Goal: Check status: Check status

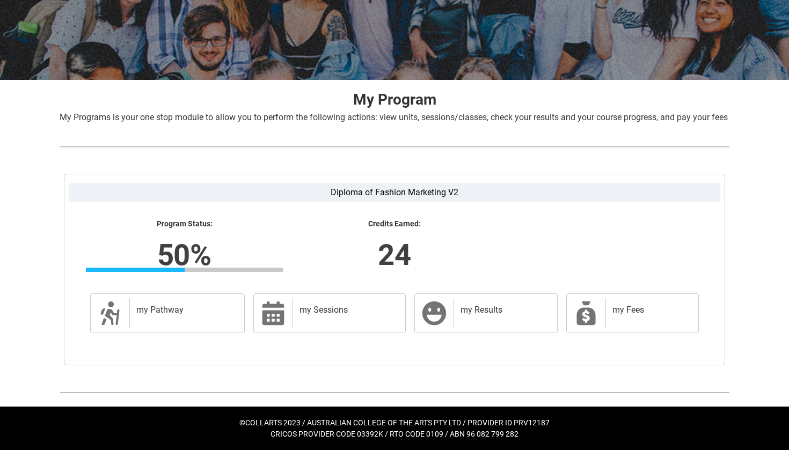
scroll to position [147, 0]
click at [308, 313] on h2 "my Sessions" at bounding box center [346, 310] width 95 height 11
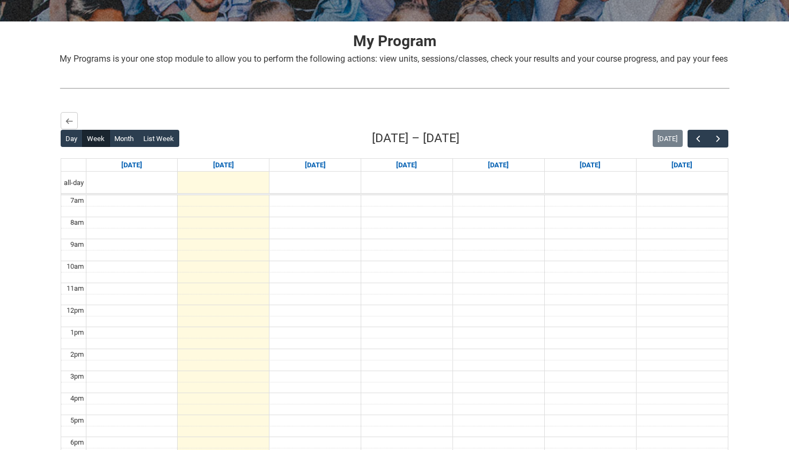
scroll to position [270, 0]
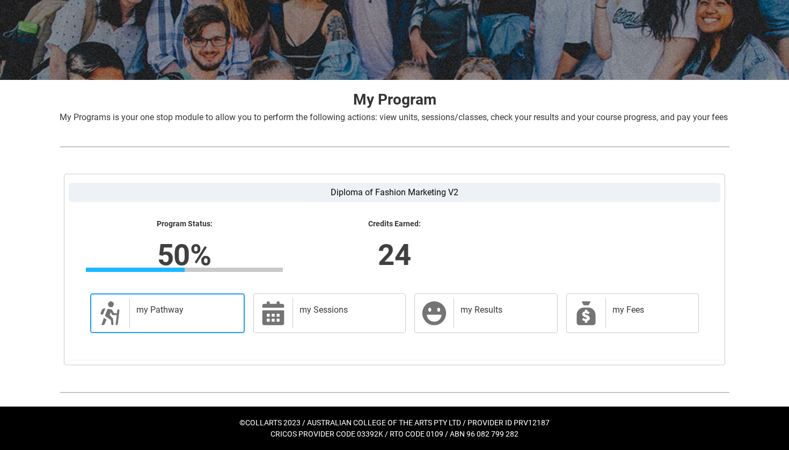
scroll to position [147, 0]
click at [137, 333] on link "my Pathway my Pathway" at bounding box center [167, 314] width 155 height 40
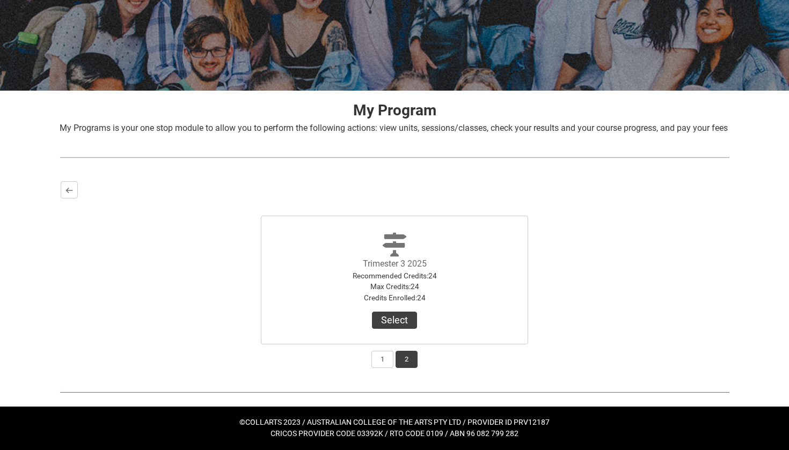
scroll to position [136, 0]
click at [385, 361] on button "1" at bounding box center [382, 359] width 22 height 17
click at [407, 361] on button "2" at bounding box center [406, 359] width 22 height 17
click at [383, 373] on div "Diploma of Fashion Marketing V2 Program Status: 50% Progress 50% Credits Earned…" at bounding box center [394, 275] width 687 height 206
click at [383, 369] on div "Back Trimester 2 2025 Recommended Credits : 24 Max Credits : 24 Credits Enrolle…" at bounding box center [395, 274] width 670 height 189
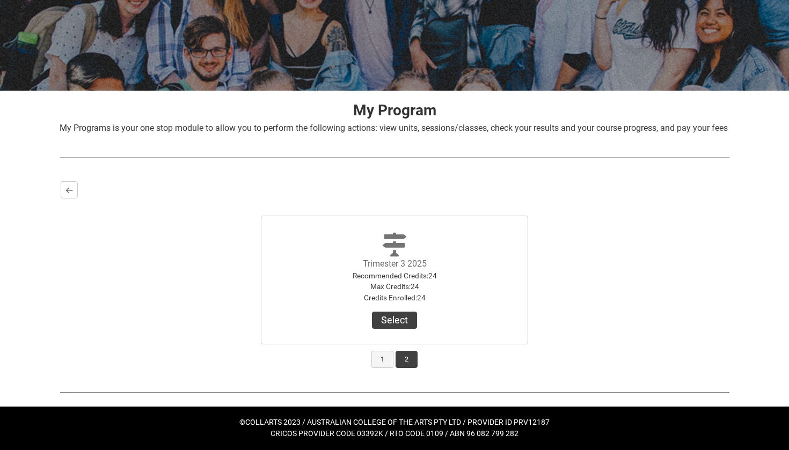
click at [383, 364] on button "1" at bounding box center [382, 359] width 22 height 17
click at [405, 362] on button "2" at bounding box center [406, 359] width 22 height 17
click at [383, 357] on button "1" at bounding box center [382, 359] width 22 height 17
click at [400, 360] on button "2" at bounding box center [406, 359] width 22 height 17
click at [399, 327] on button "Select" at bounding box center [394, 320] width 45 height 17
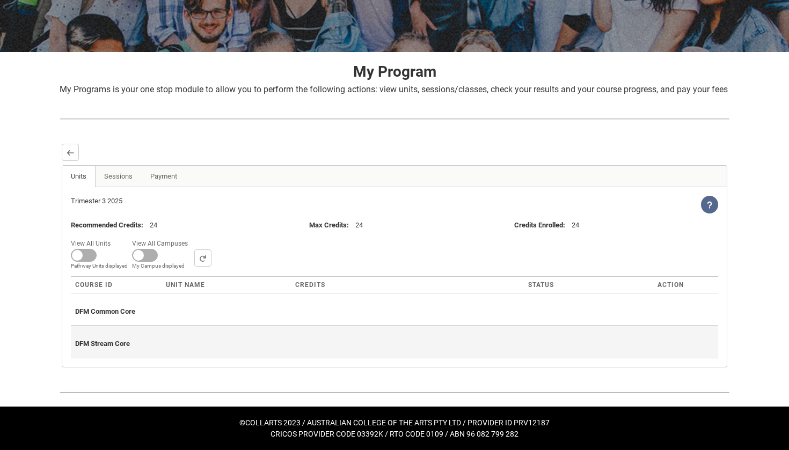
scroll to position [174, 0]
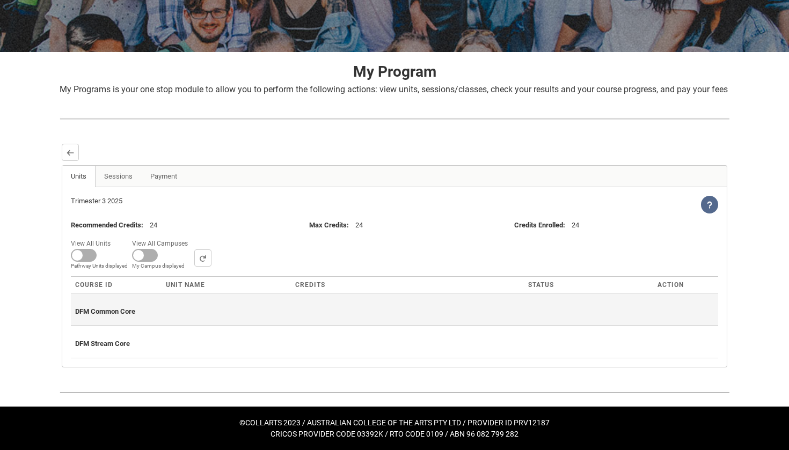
click at [419, 312] on div "DFM Common Core" at bounding box center [394, 310] width 639 height 24
click at [128, 316] on span "DFM Common Core" at bounding box center [105, 311] width 60 height 8
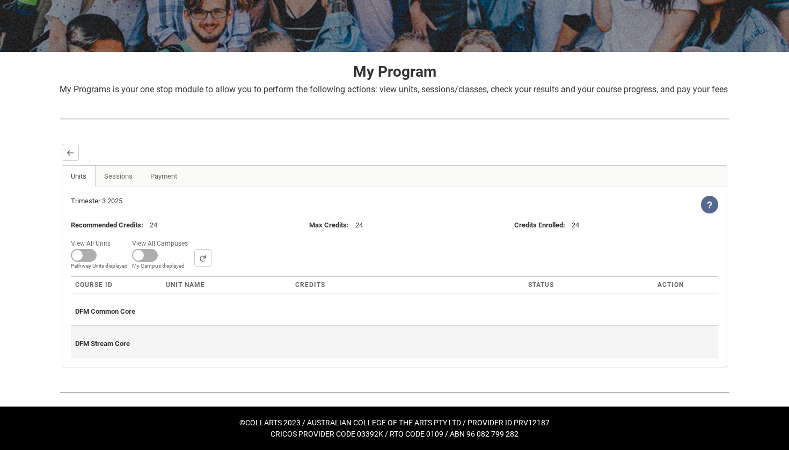
click at [122, 353] on div "DFM Stream Core" at bounding box center [394, 342] width 639 height 24
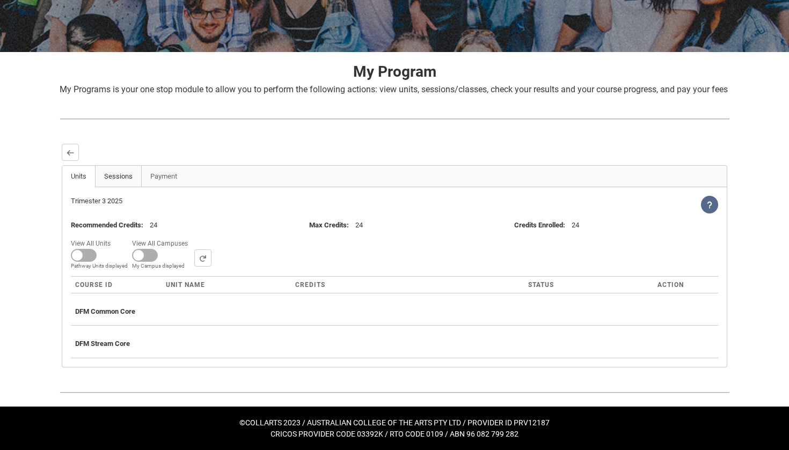
click at [115, 181] on link "Sessions" at bounding box center [118, 176] width 47 height 21
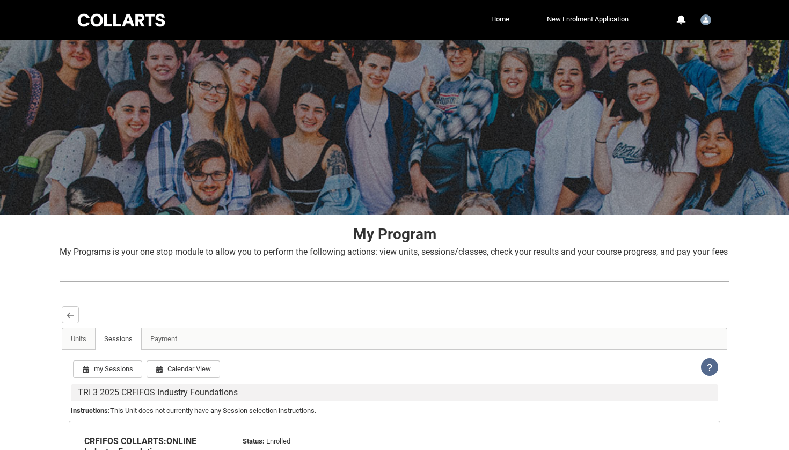
scroll to position [0, 0]
